Goal: Check status: Check status

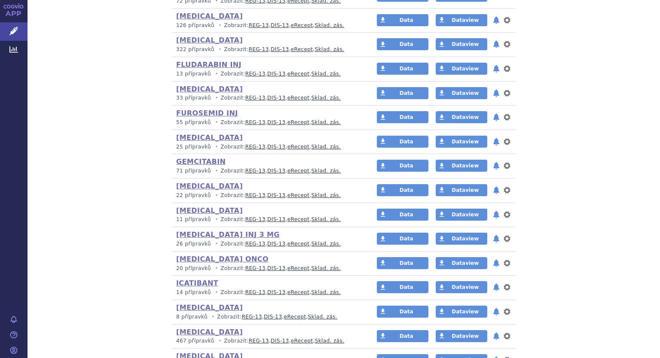
scroll to position [1590, 0]
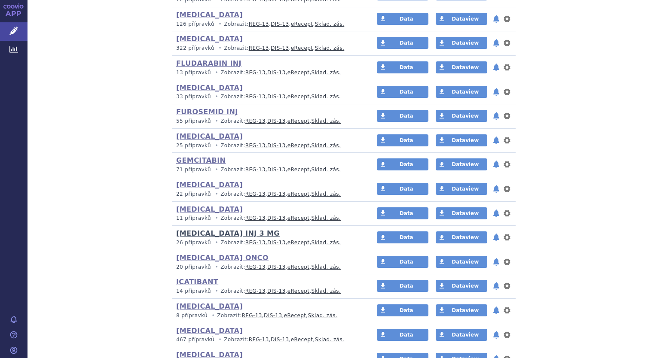
click at [205, 233] on link "[MEDICAL_DATA] INJ 3 MG" at bounding box center [228, 234] width 104 height 8
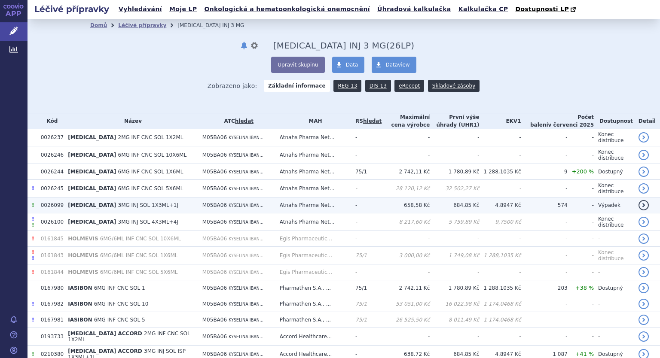
click at [351, 208] on td "Atnahs Pharma Net..." at bounding box center [314, 206] width 76 height 16
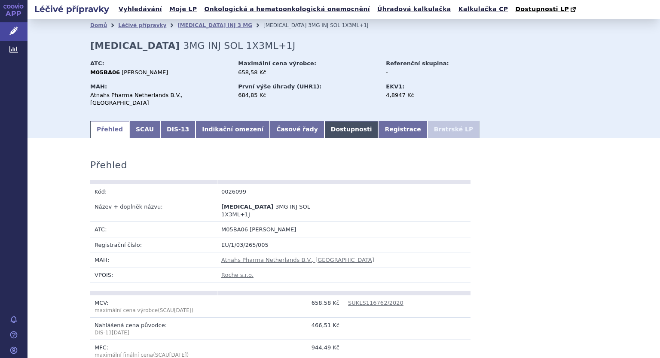
click at [325, 121] on link "Dostupnosti" at bounding box center [352, 129] width 54 height 17
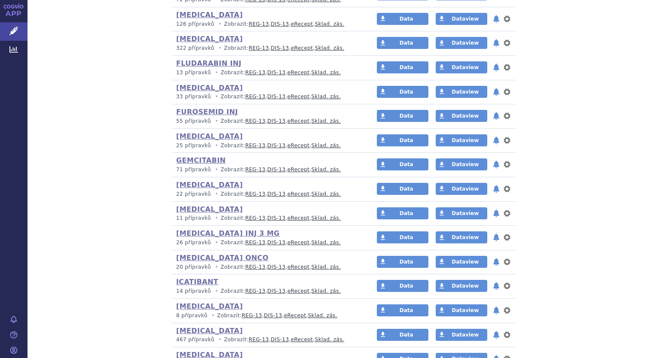
scroll to position [1762, 0]
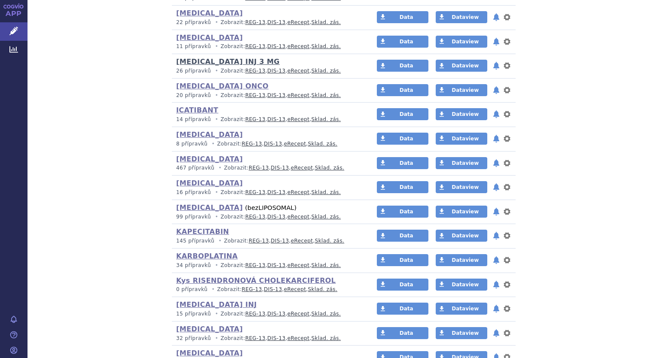
click at [188, 59] on link "[MEDICAL_DATA] INJ 3 MG" at bounding box center [228, 62] width 104 height 8
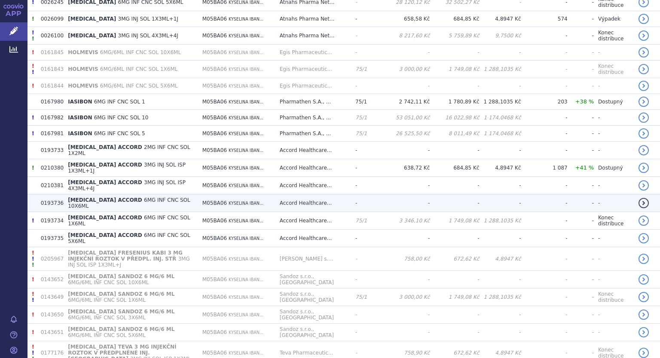
scroll to position [172, 0]
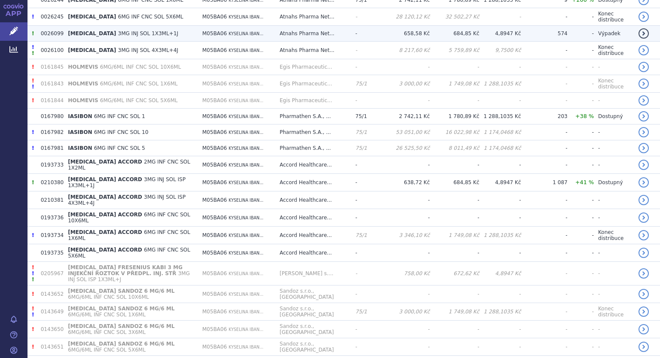
click at [344, 26] on td "Atnahs Pharma Net..." at bounding box center [314, 34] width 76 height 16
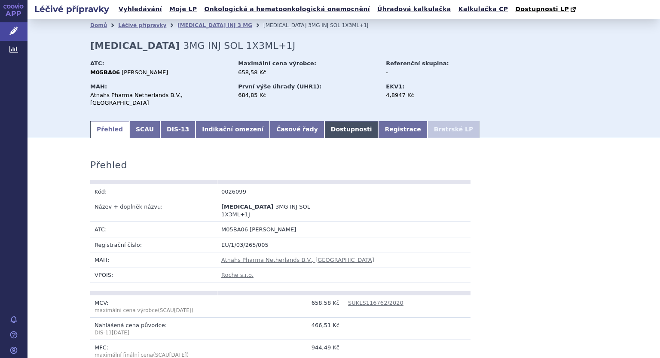
click at [325, 125] on link "Dostupnosti" at bounding box center [352, 129] width 54 height 17
